Goal: Task Accomplishment & Management: Manage account settings

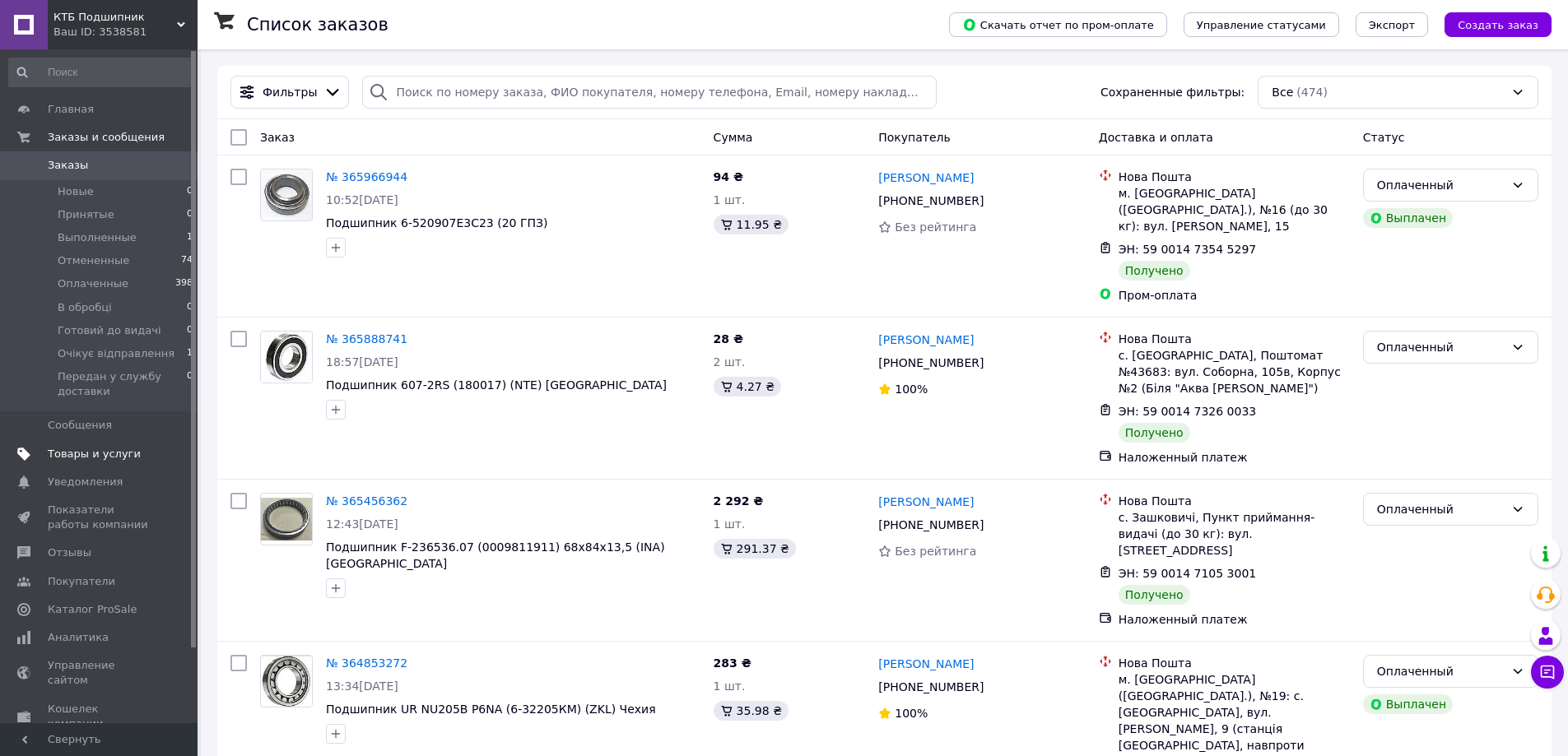
click at [90, 447] on span "Товары и услуги" at bounding box center [94, 454] width 93 height 14
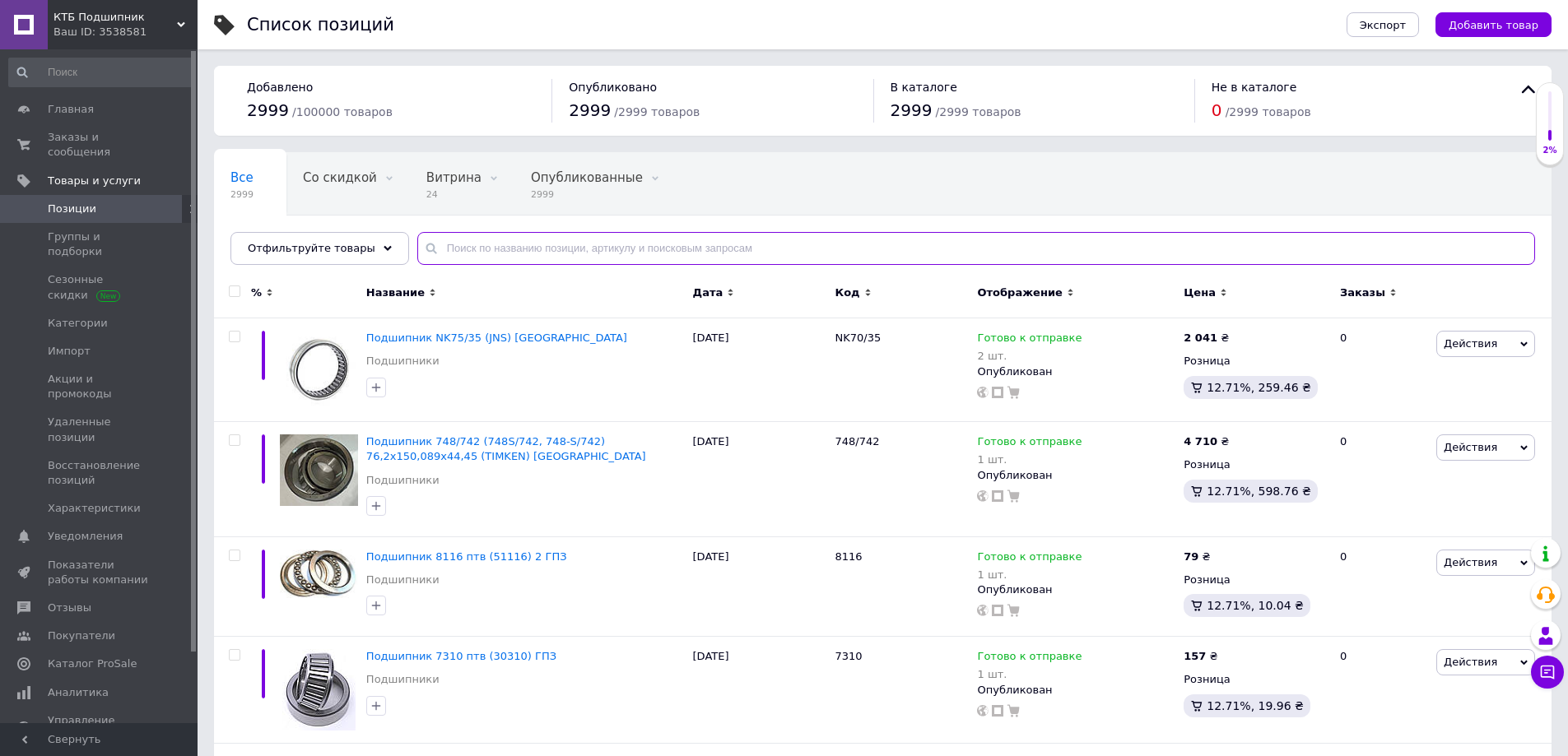
click at [490, 249] on input "text" at bounding box center [976, 248] width 1118 height 33
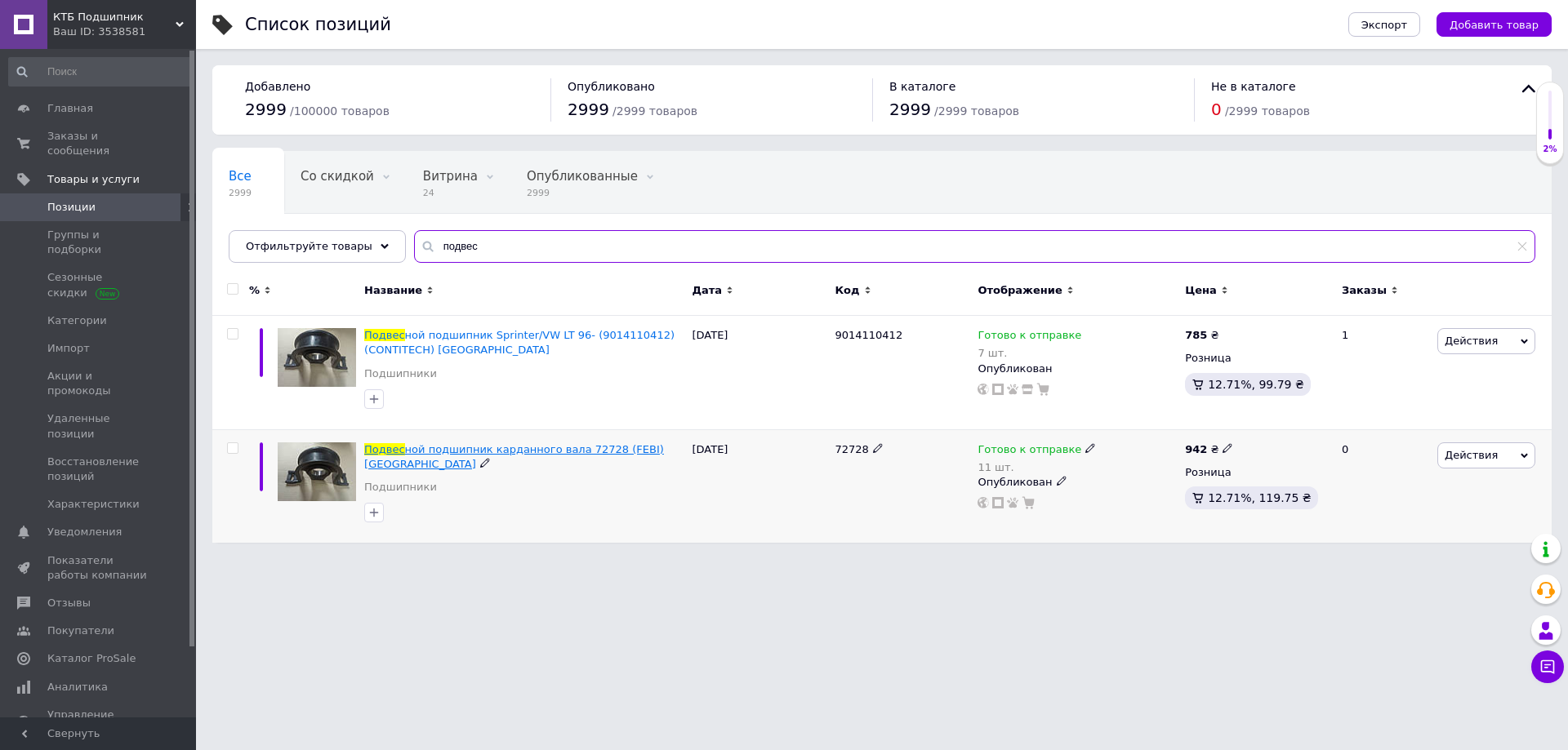
type input "подвес"
click at [504, 447] on span "ной подшипник карданного вала 72728 (FEBI) [GEOGRAPHIC_DATA]" at bounding box center [514, 457] width 300 height 27
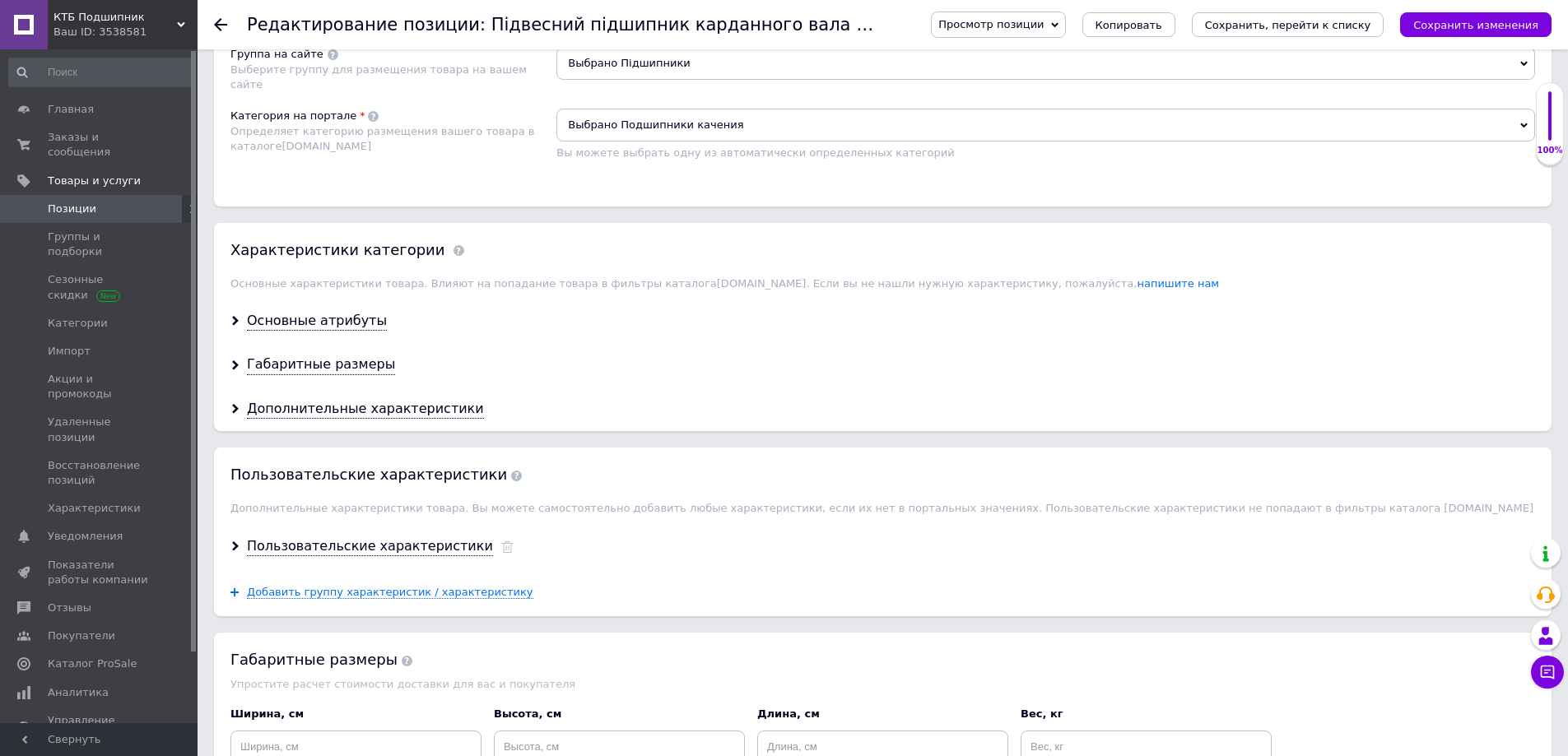
scroll to position [1317, 0]
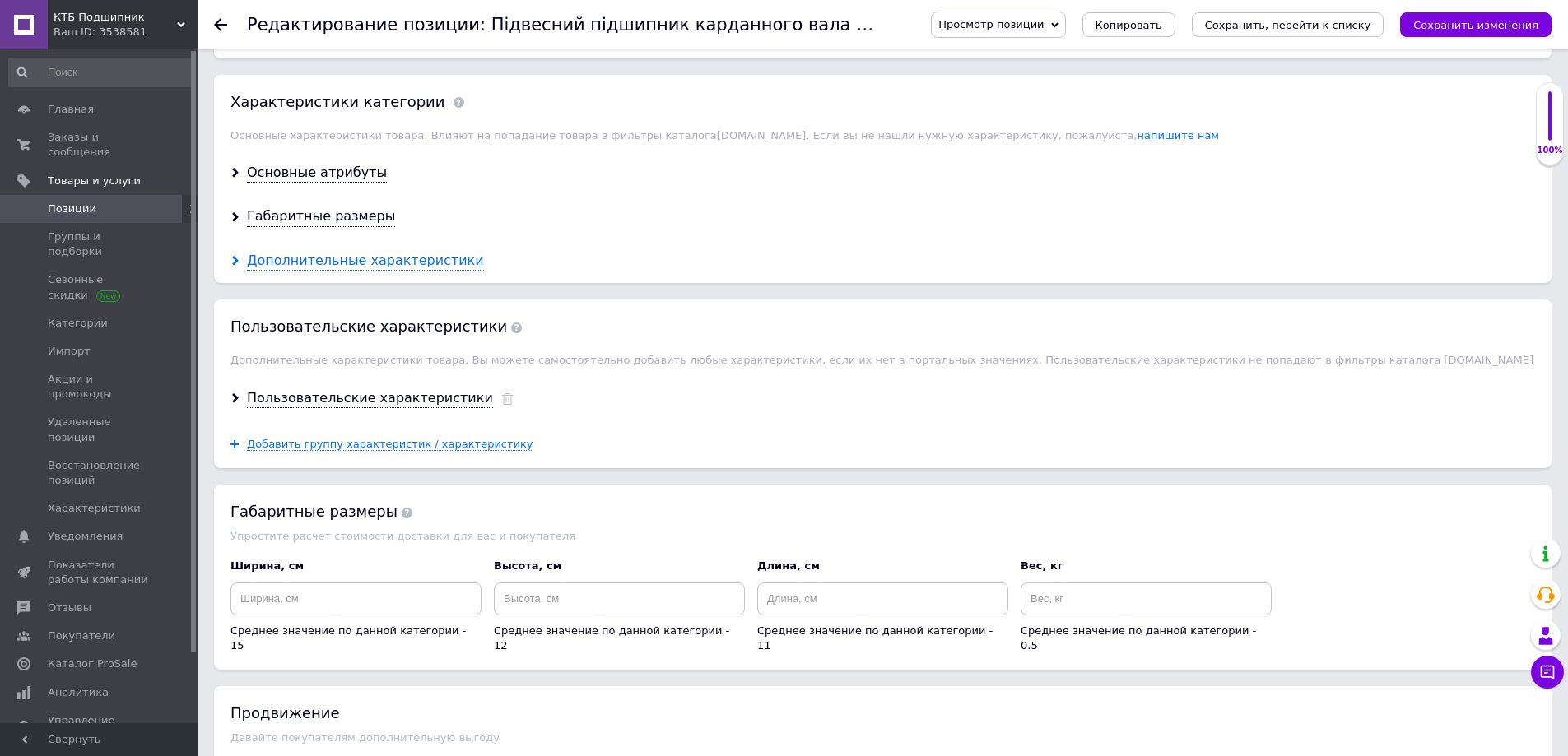
click at [269, 258] on div "Дополнительные характеристики" at bounding box center [365, 262] width 237 height 19
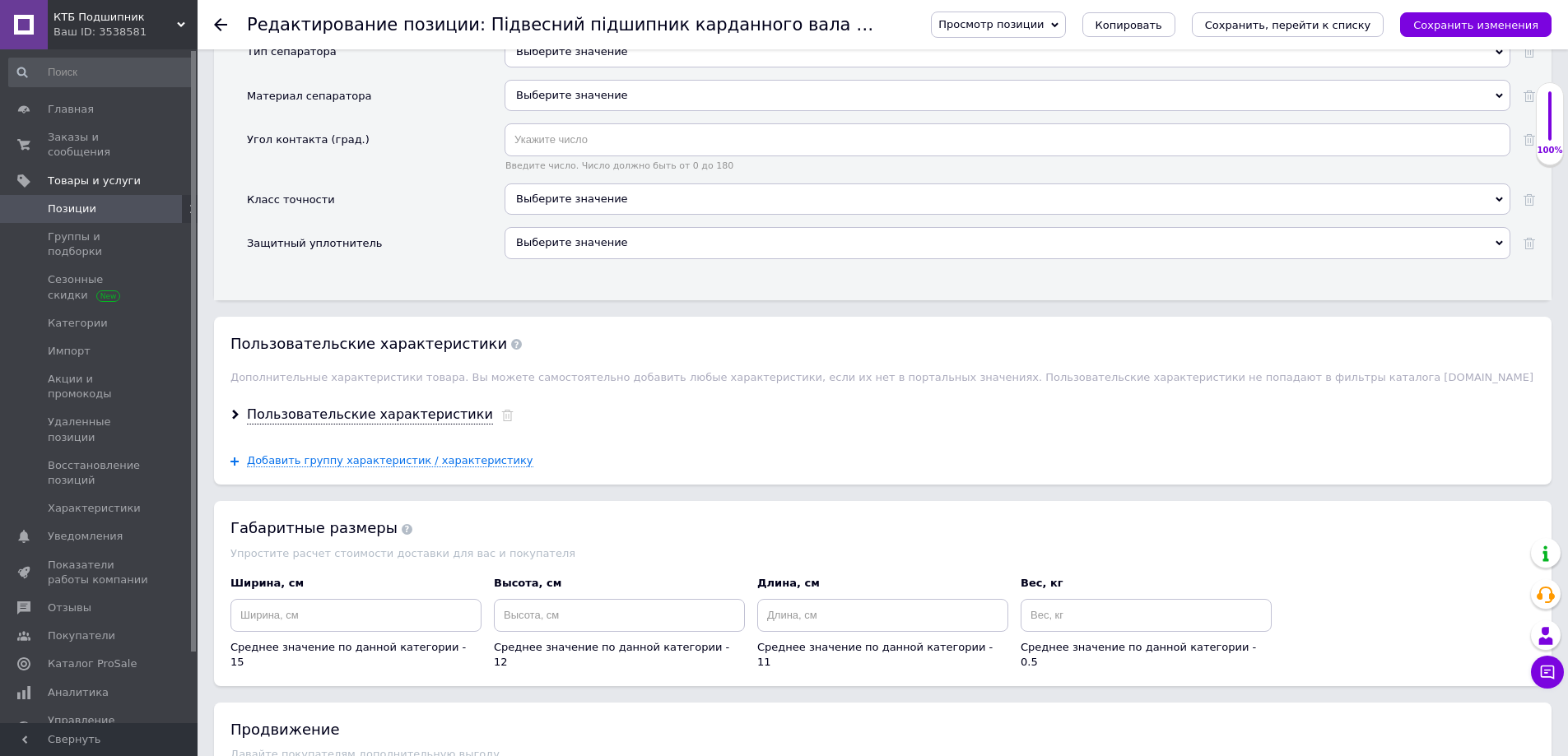
scroll to position [1399, 0]
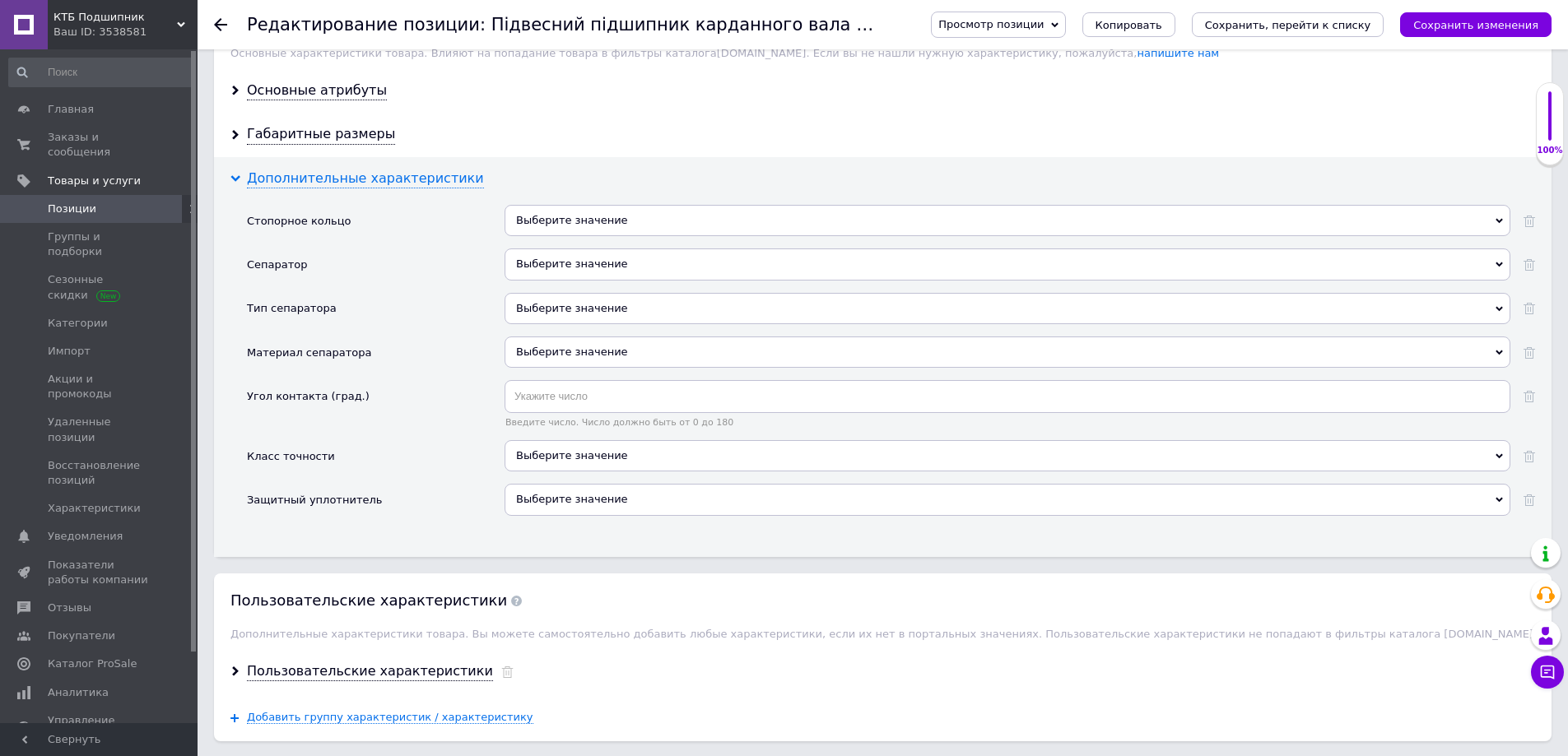
click at [283, 178] on div "Дополнительные характеристики" at bounding box center [365, 179] width 237 height 19
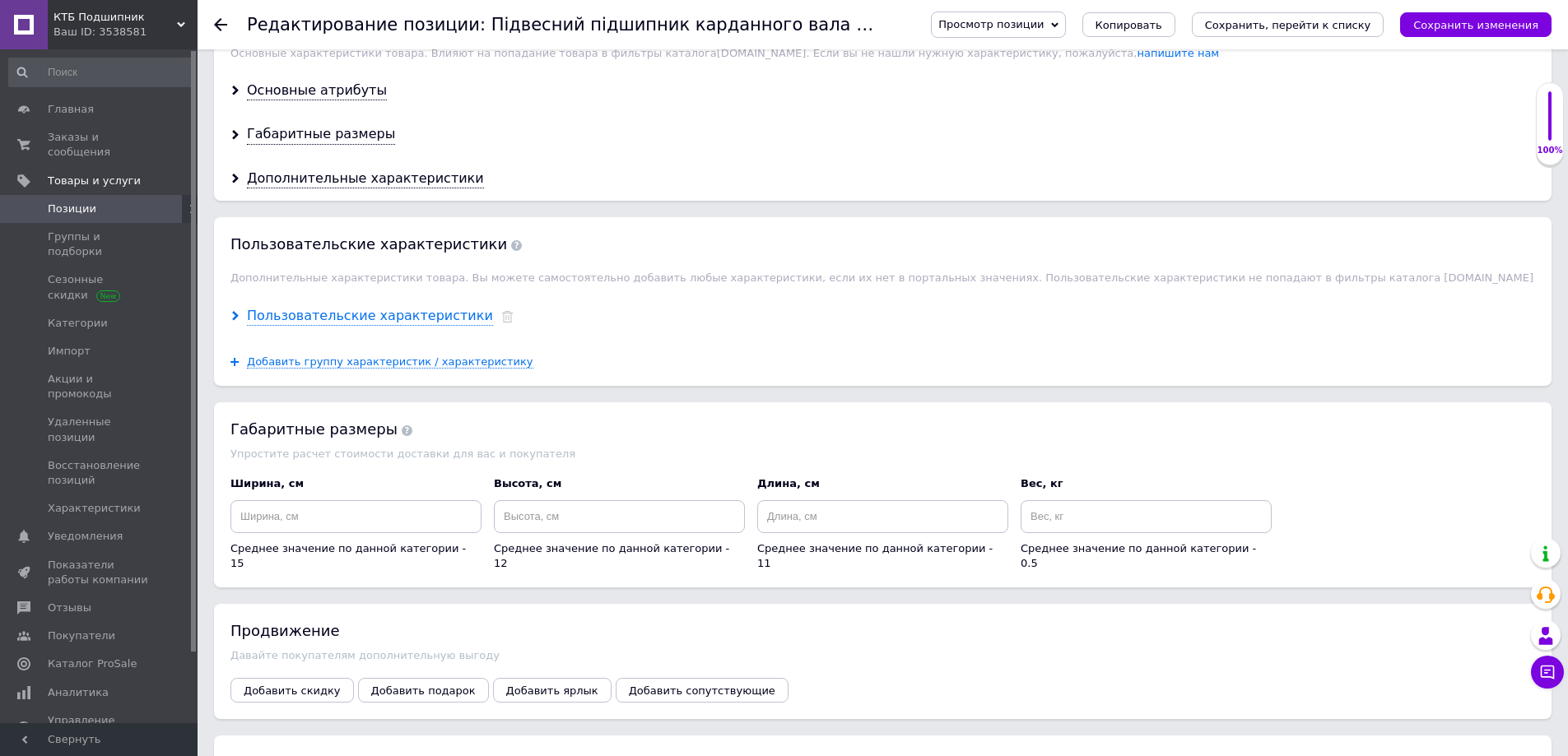
click at [304, 314] on div "Пользовательские характеристики" at bounding box center [370, 317] width 247 height 19
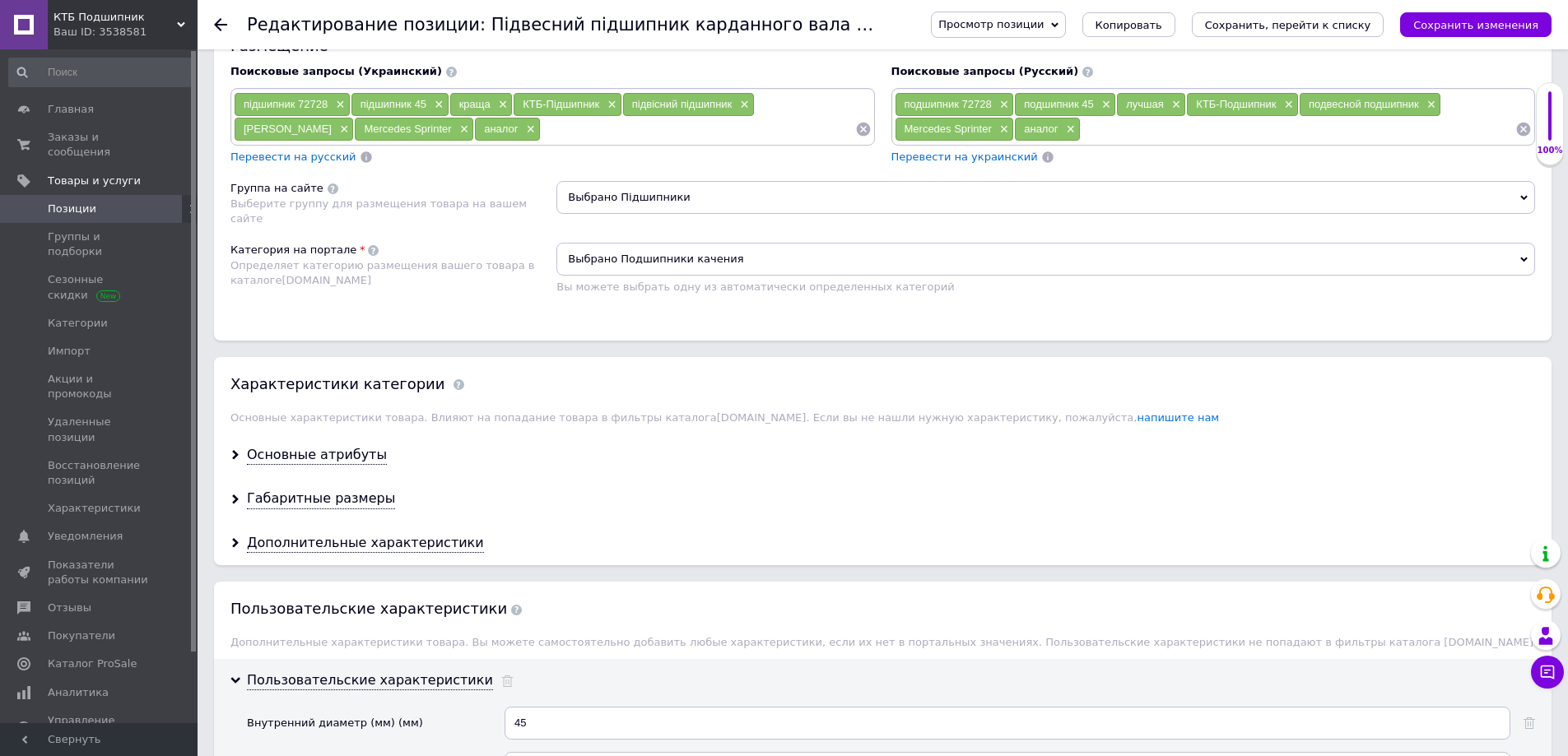
scroll to position [993, 0]
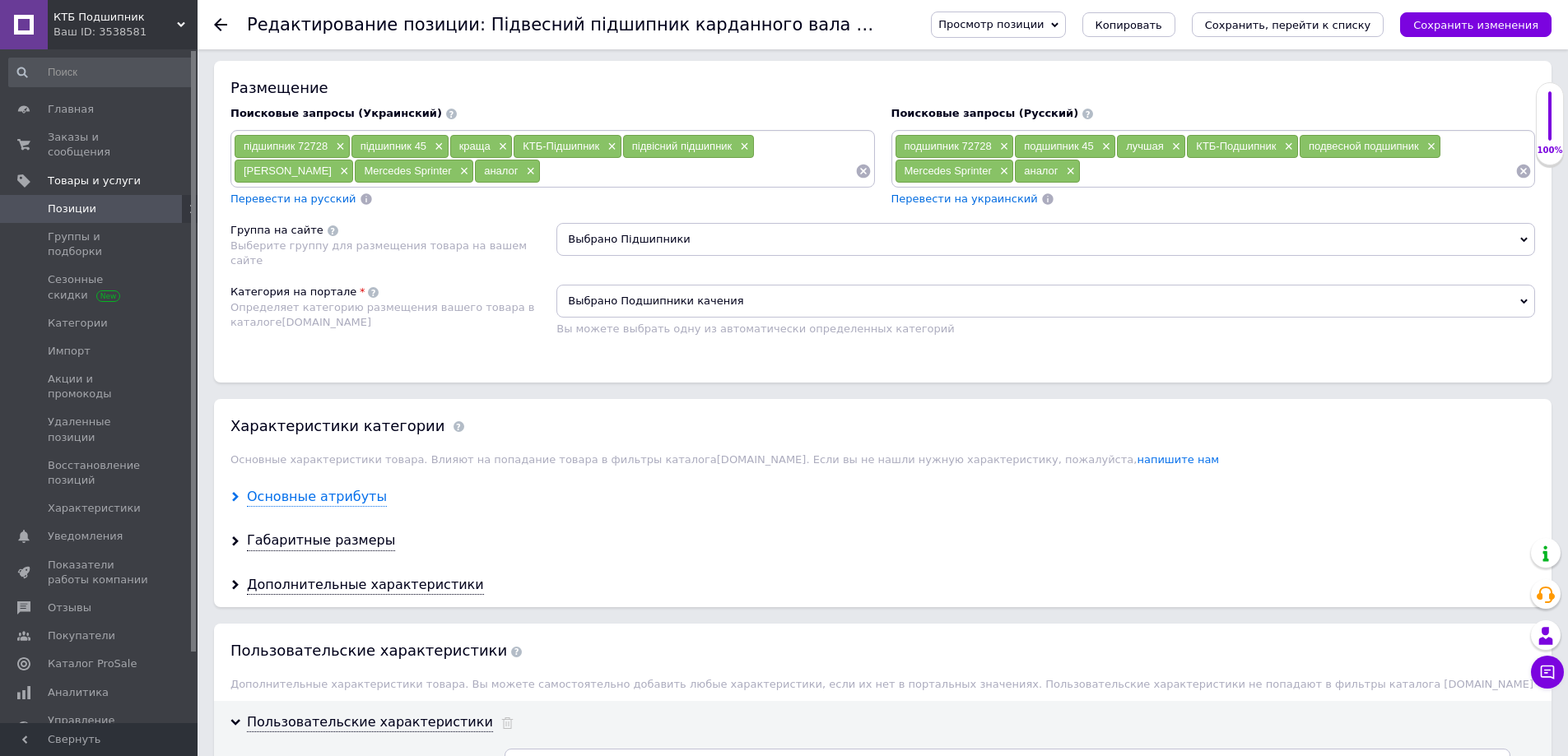
click at [295, 492] on div "Основные атрибуты" at bounding box center [316, 498] width 140 height 19
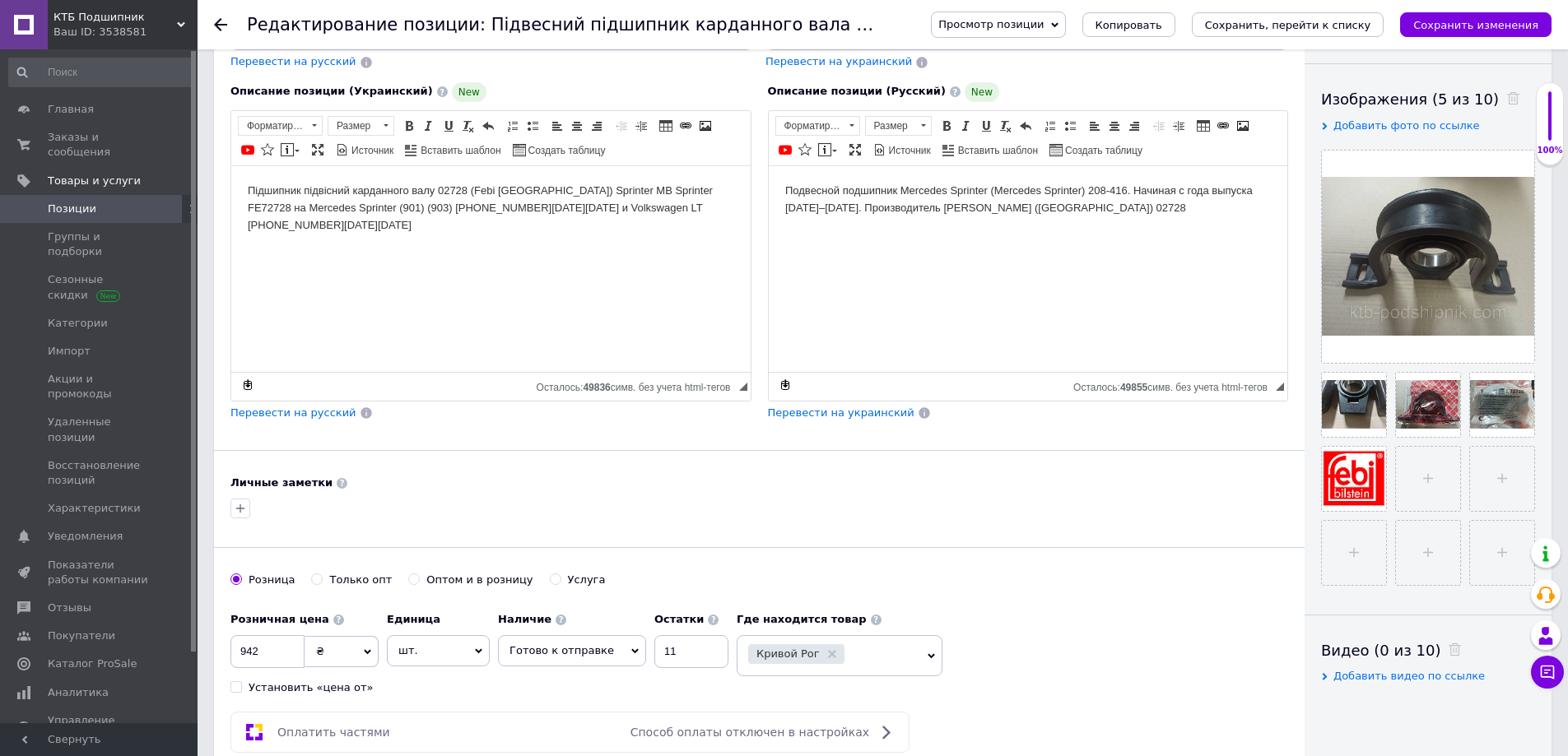
scroll to position [252, 0]
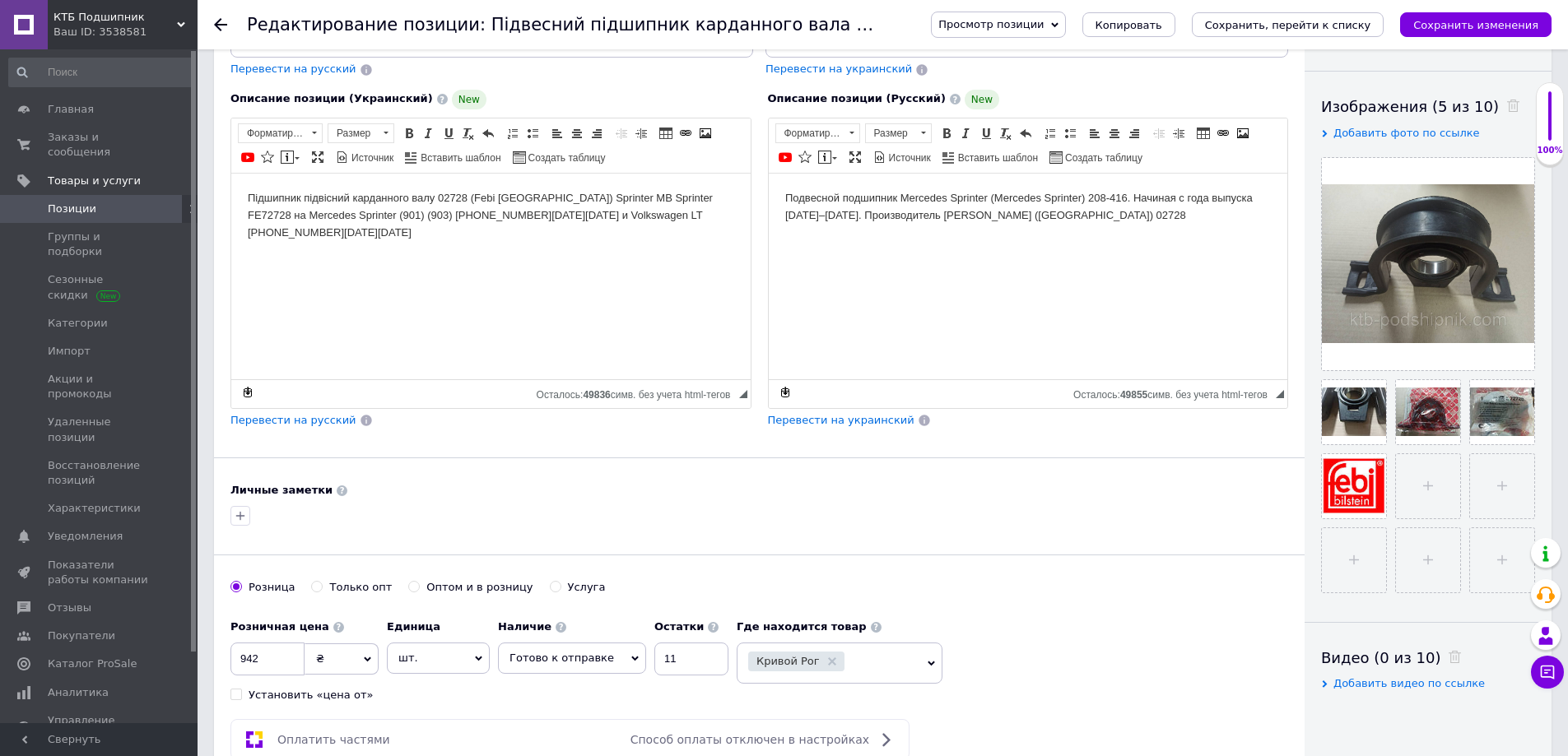
click at [215, 25] on use at bounding box center [221, 25] width 13 height 13
